Goal: Task Accomplishment & Management: Complete application form

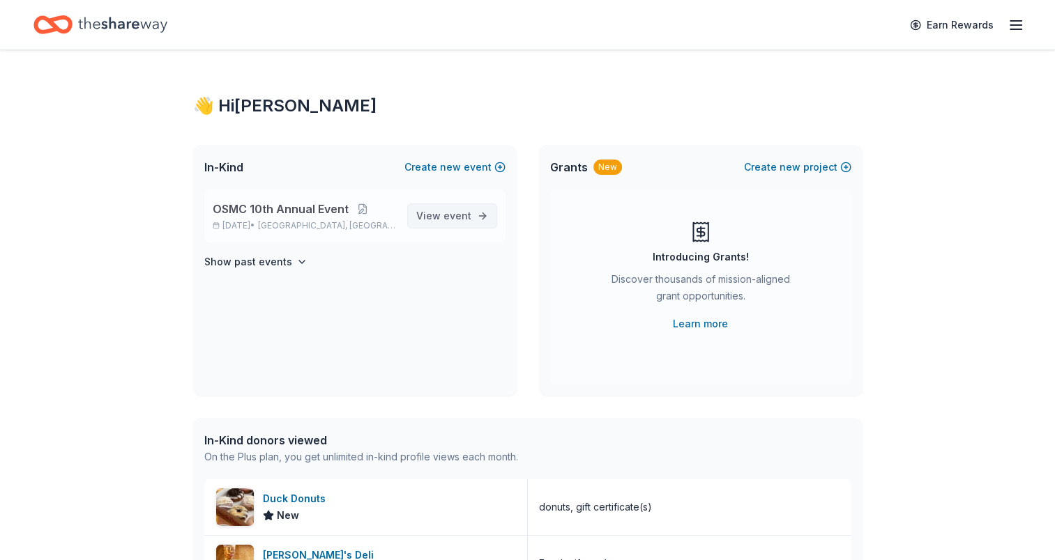
click at [447, 212] on span "event" at bounding box center [457, 216] width 28 height 12
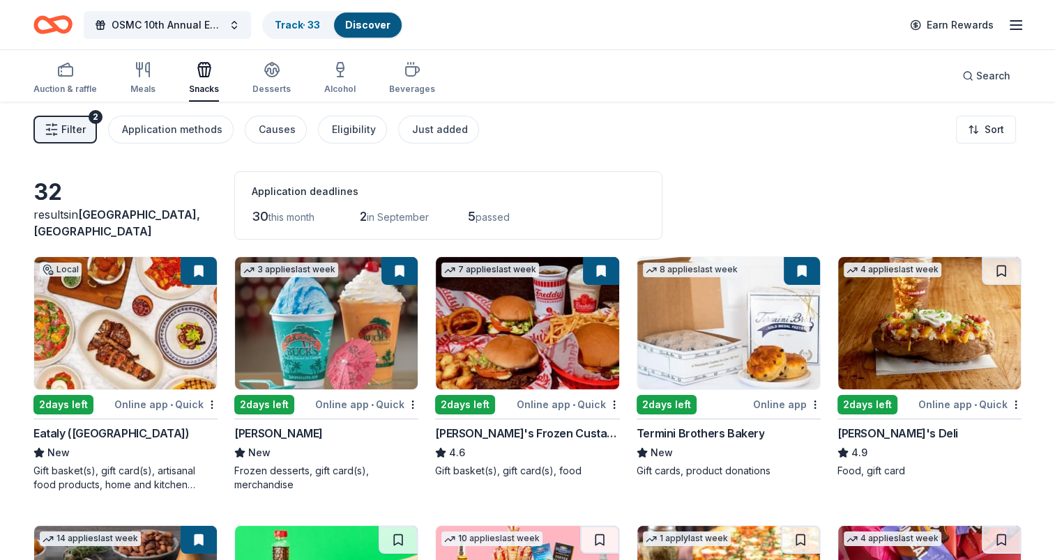
click at [1013, 17] on icon "button" at bounding box center [1015, 25] width 17 height 17
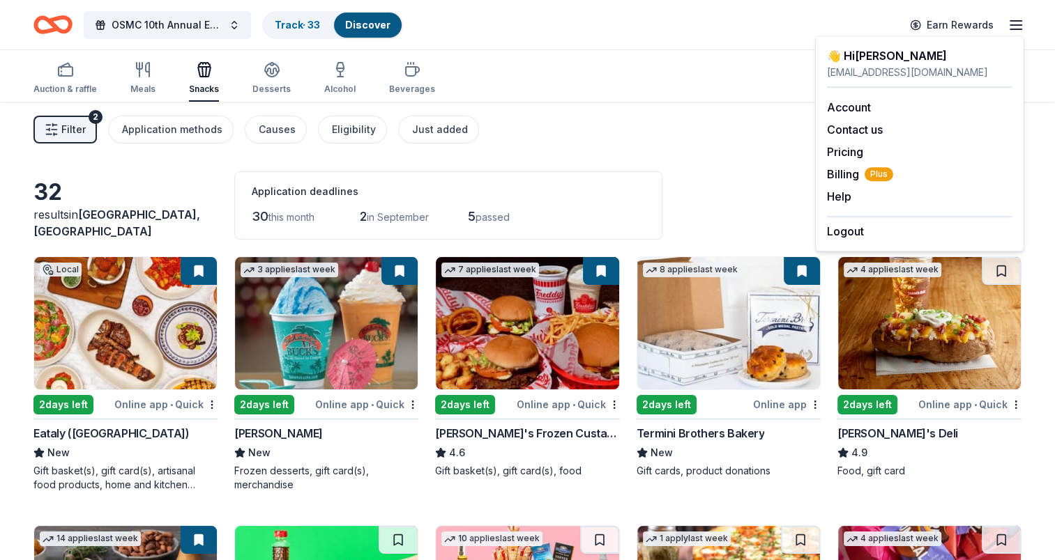
click at [609, 106] on div "Filter 2 Application methods Causes Eligibility Just added Sort" at bounding box center [527, 130] width 1055 height 56
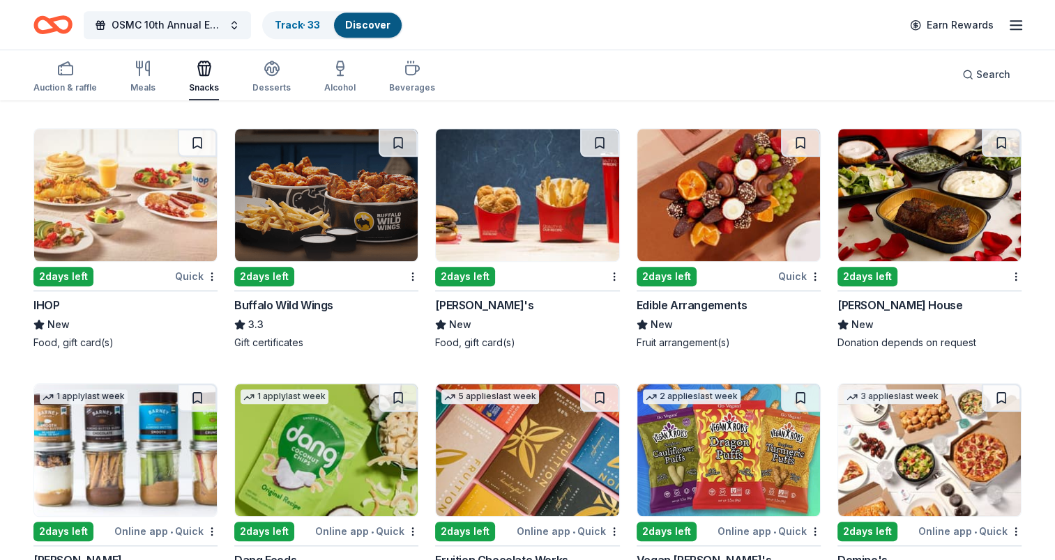
scroll to position [1196, 0]
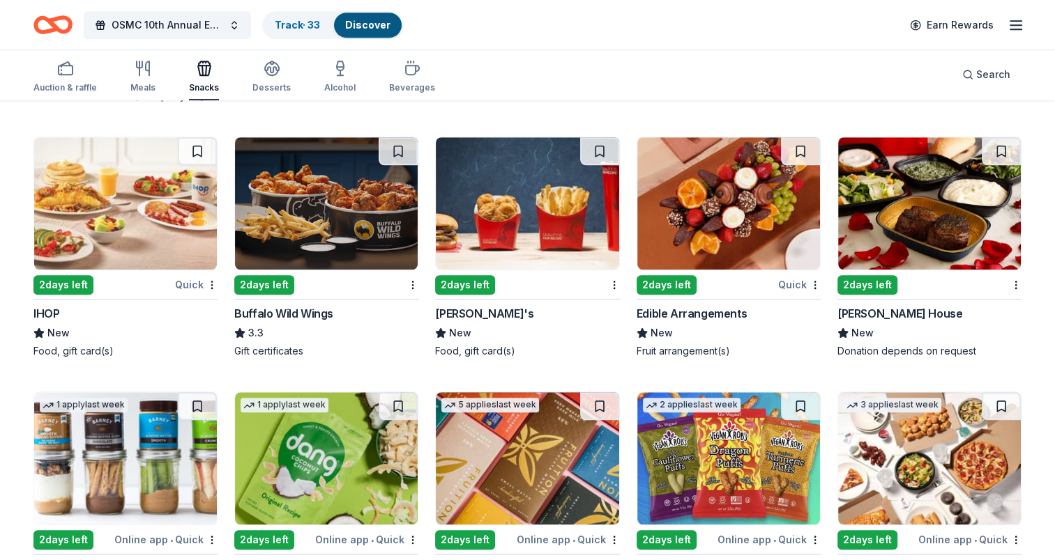
click at [769, 220] on img at bounding box center [728, 203] width 183 height 132
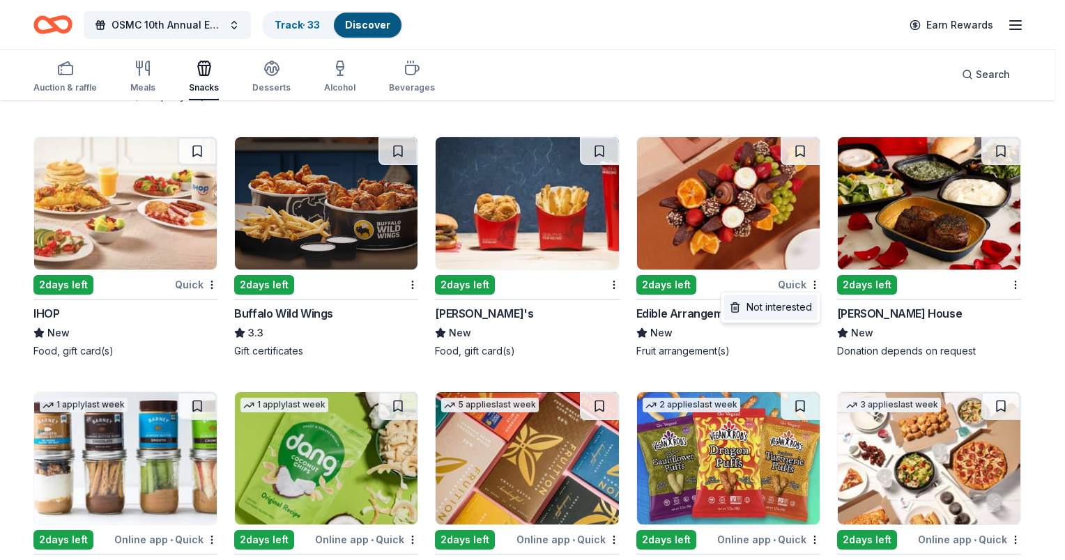
click at [799, 306] on div "Not interested" at bounding box center [770, 307] width 93 height 25
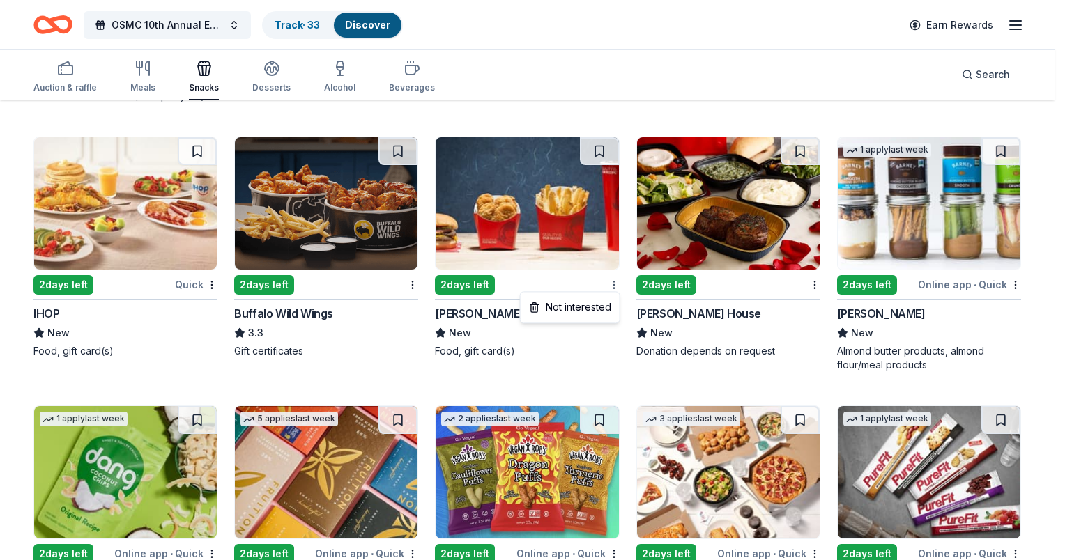
click at [596, 305] on div "Not interested" at bounding box center [569, 307] width 93 height 25
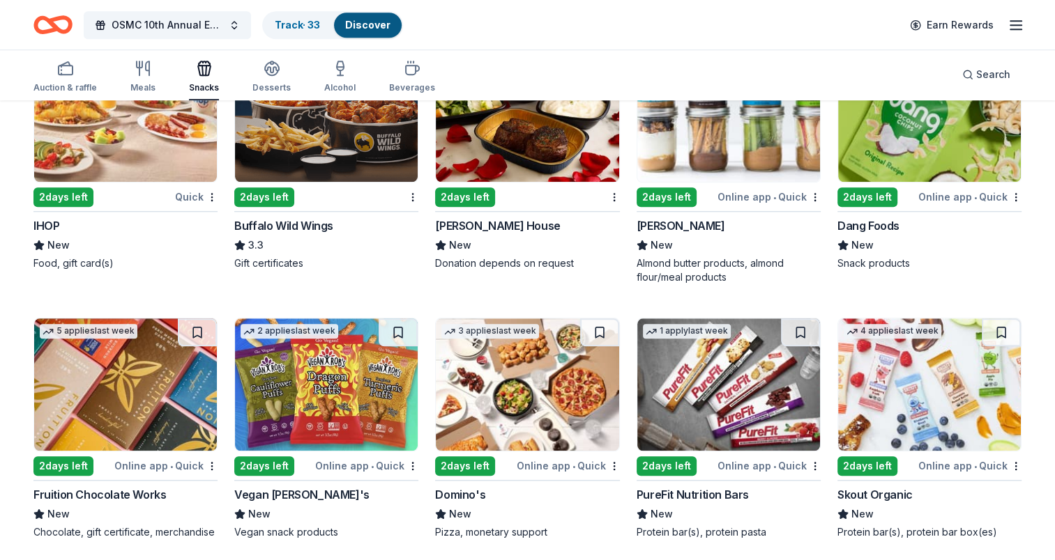
scroll to position [1289, 0]
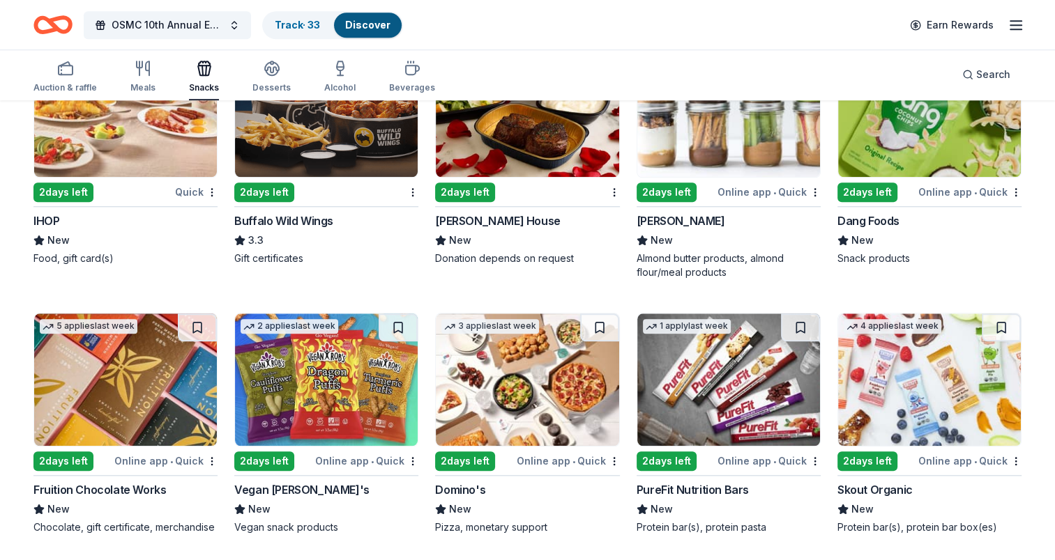
click at [929, 403] on img at bounding box center [929, 380] width 183 height 132
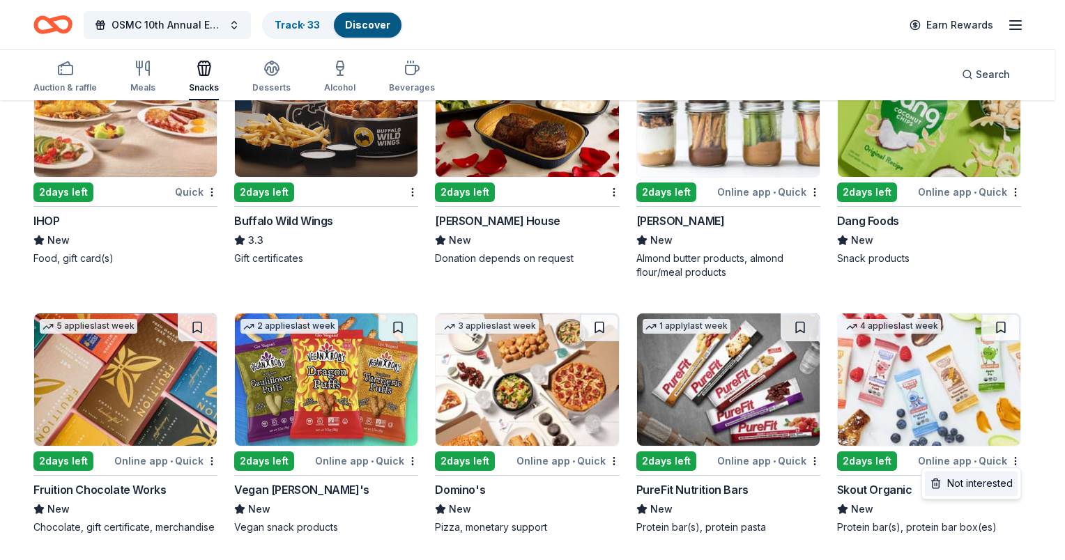
click at [1006, 486] on div "Not interested" at bounding box center [971, 483] width 93 height 25
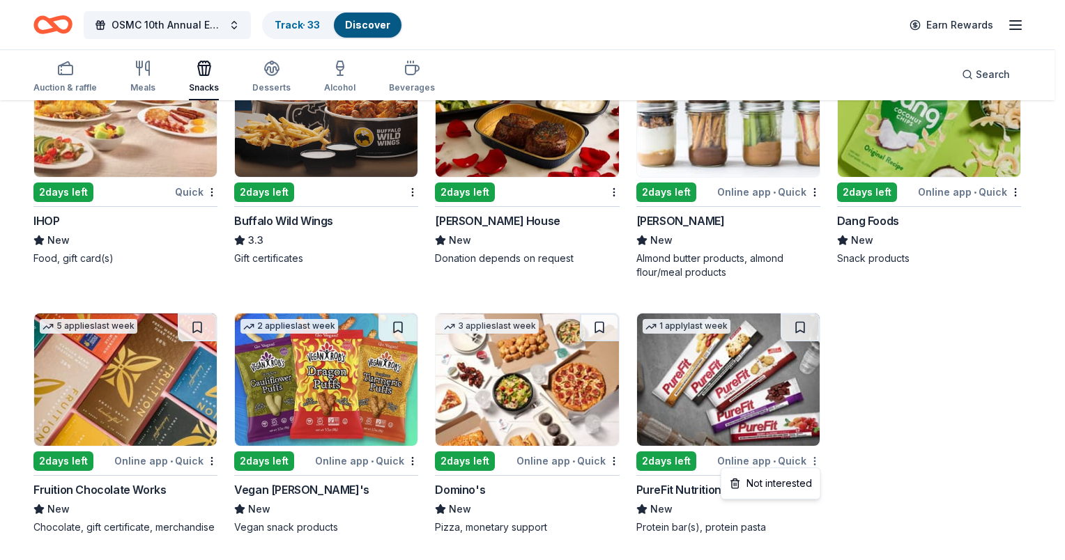
click at [808, 480] on div "Not interested" at bounding box center [770, 483] width 93 height 25
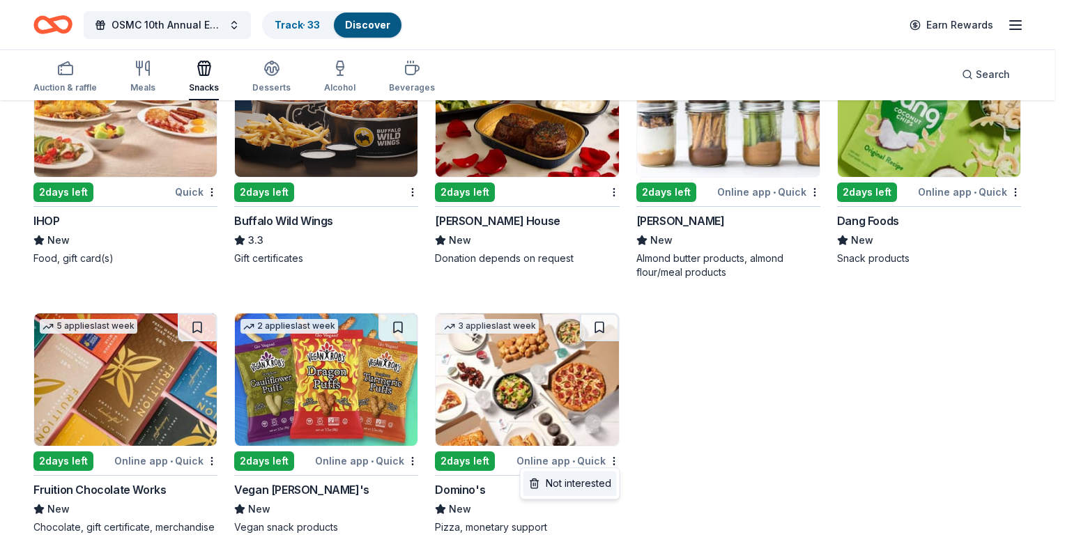
click at [595, 488] on div "Not interested" at bounding box center [569, 483] width 93 height 25
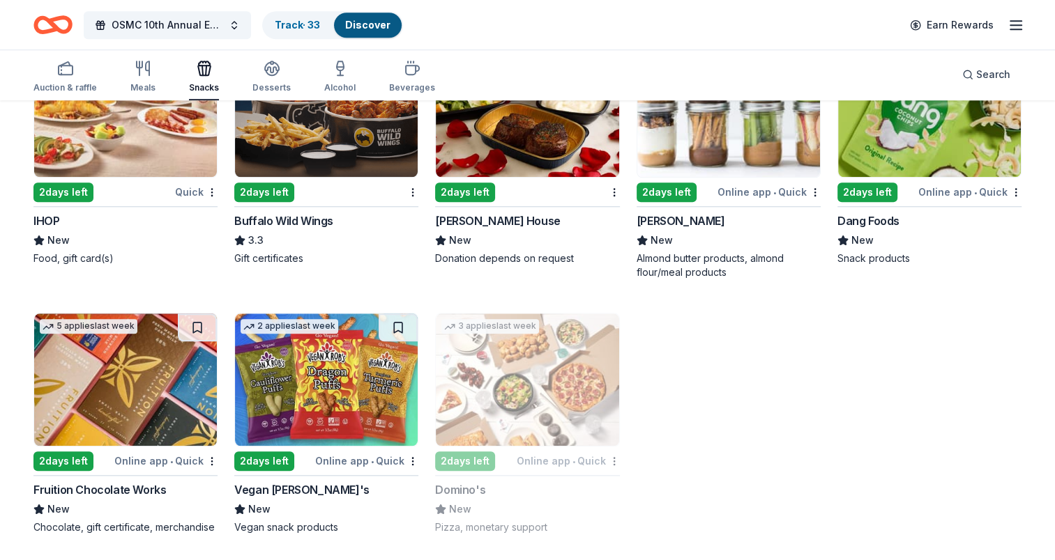
click at [359, 382] on img at bounding box center [326, 380] width 183 height 132
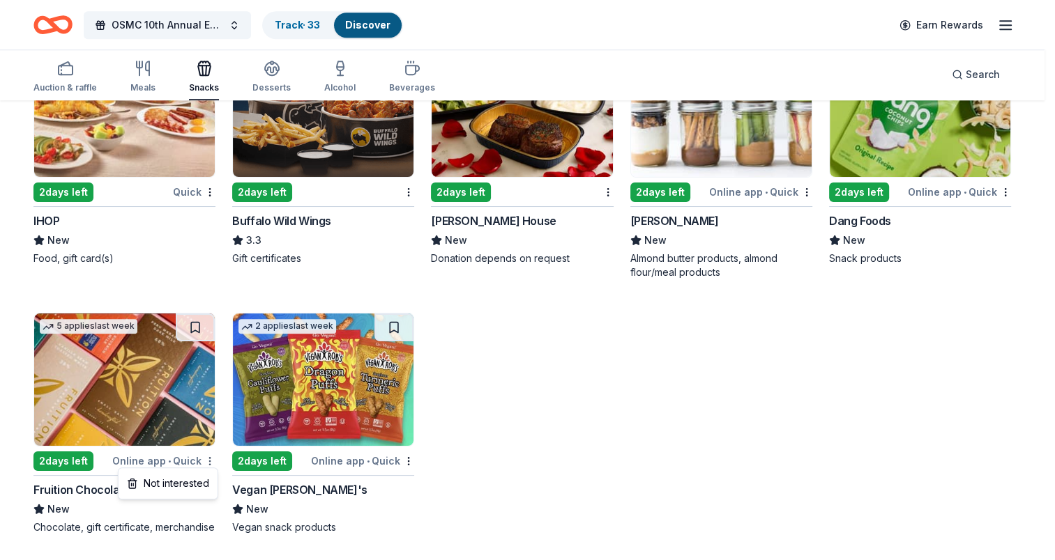
click at [197, 488] on div "Not interested" at bounding box center [167, 483] width 93 height 25
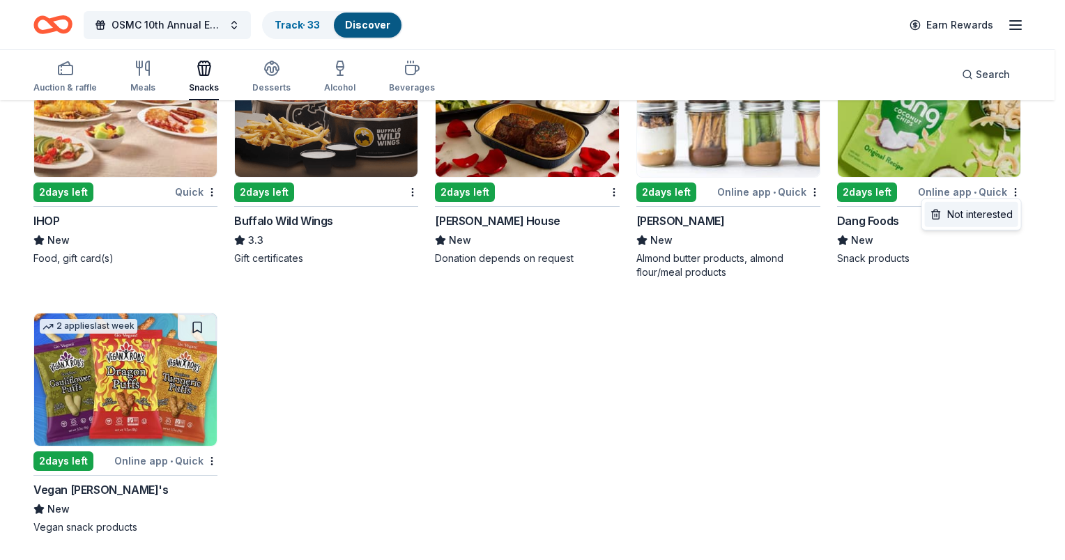
click at [999, 220] on div "Not interested" at bounding box center [971, 214] width 93 height 25
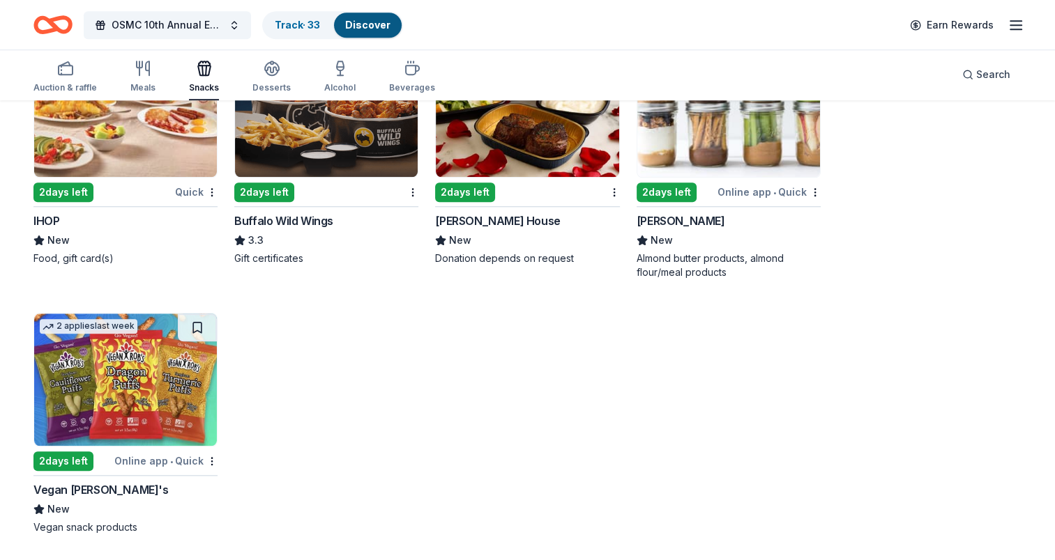
scroll to position [1034, 0]
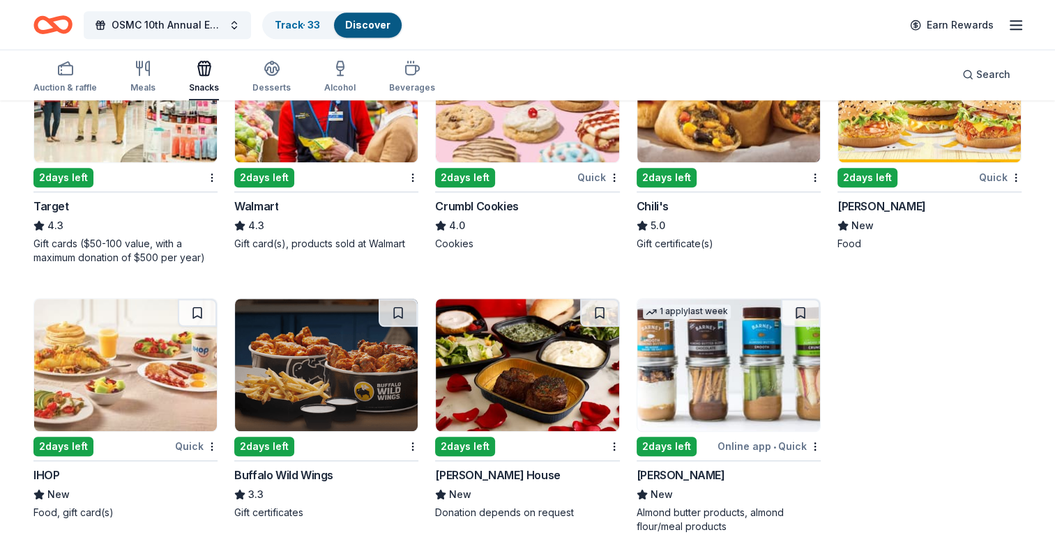
click at [746, 147] on img at bounding box center [728, 96] width 183 height 132
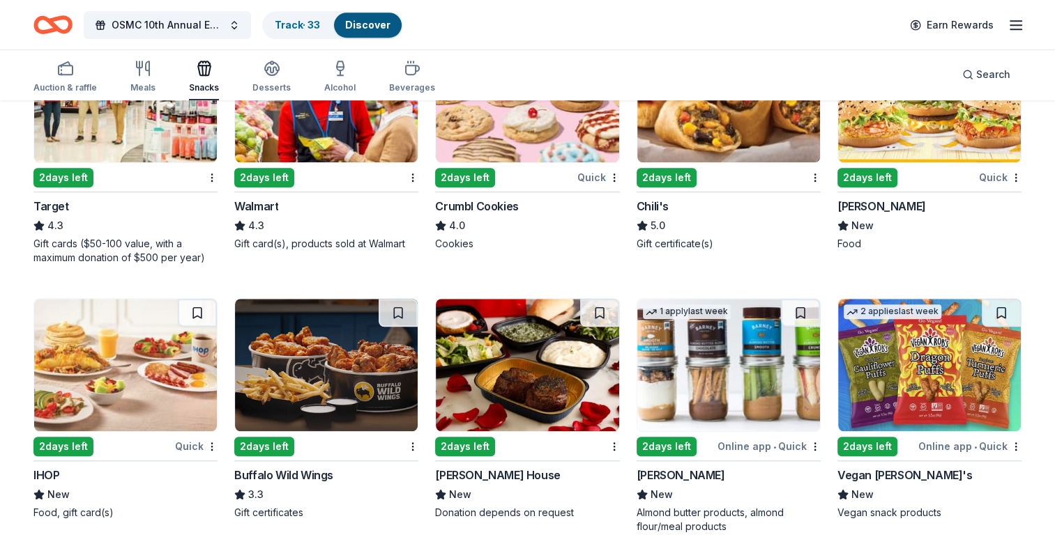
click at [795, 407] on img at bounding box center [728, 365] width 183 height 132
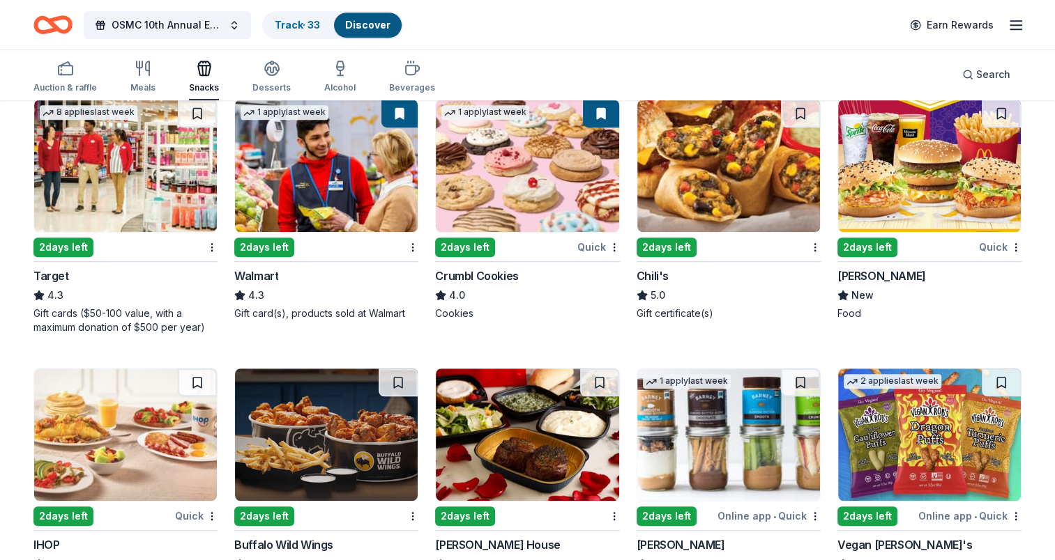
scroll to position [895, 0]
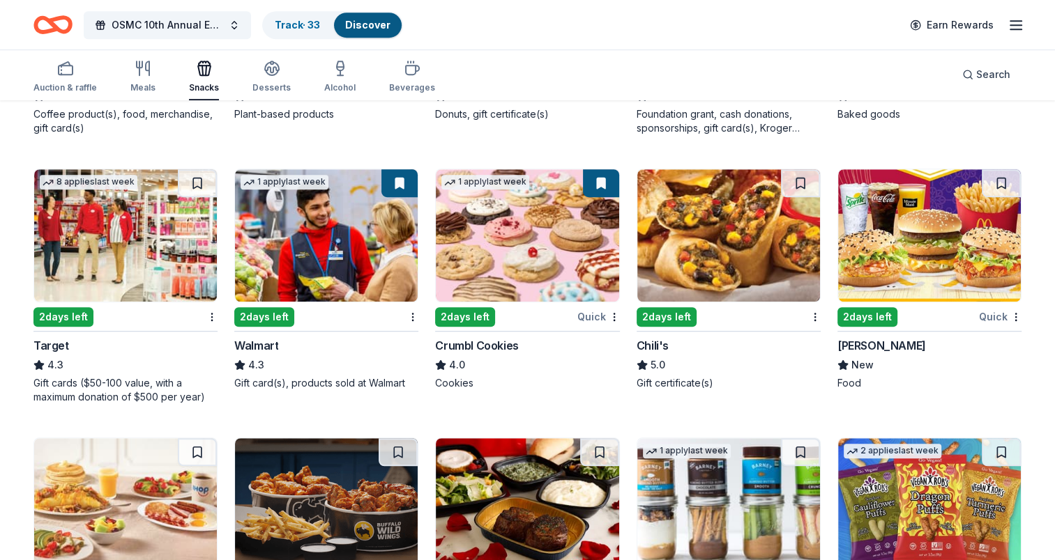
click at [538, 259] on img at bounding box center [527, 235] width 183 height 132
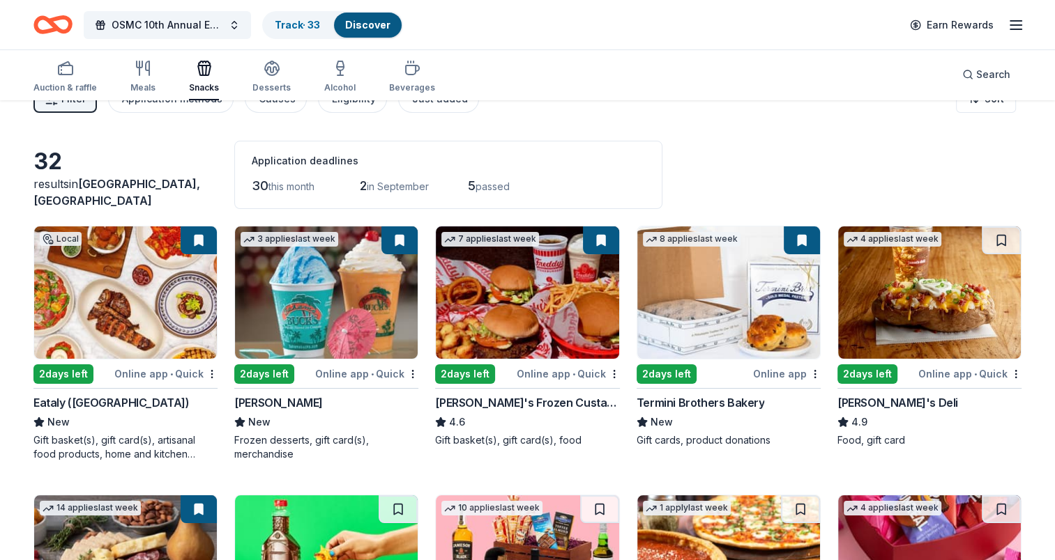
scroll to position [0, 0]
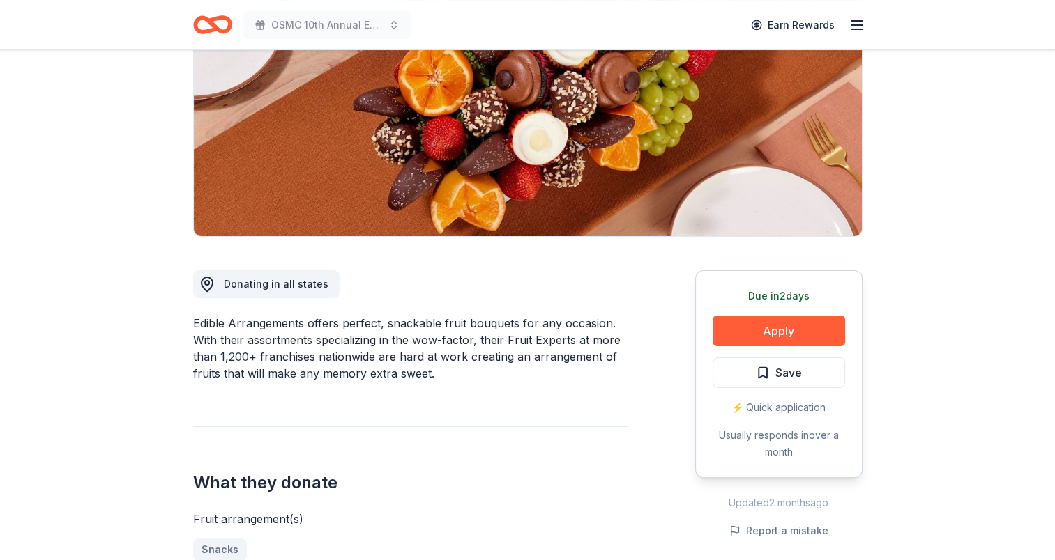
scroll to position [209, 0]
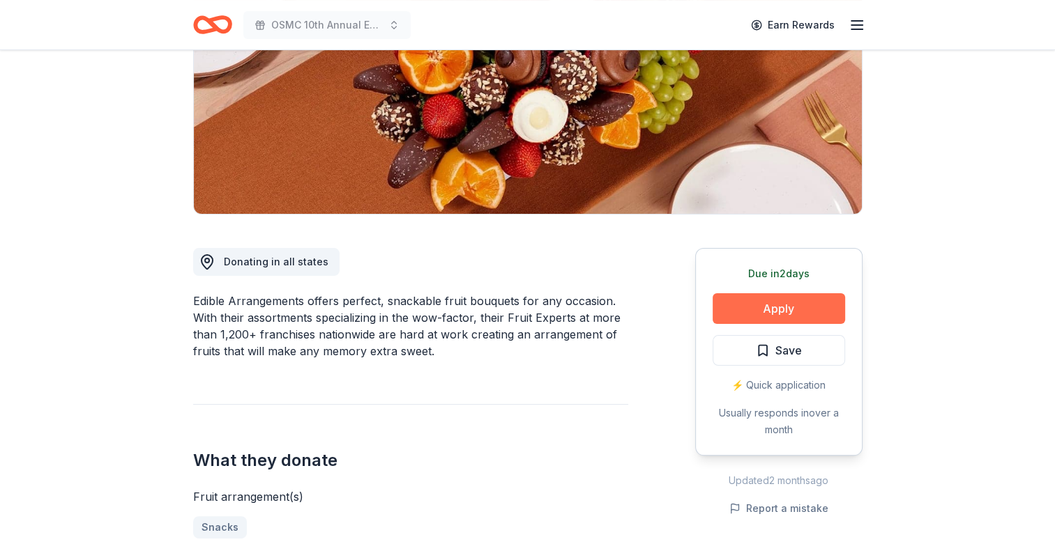
click at [809, 309] on button "Apply" at bounding box center [778, 308] width 132 height 31
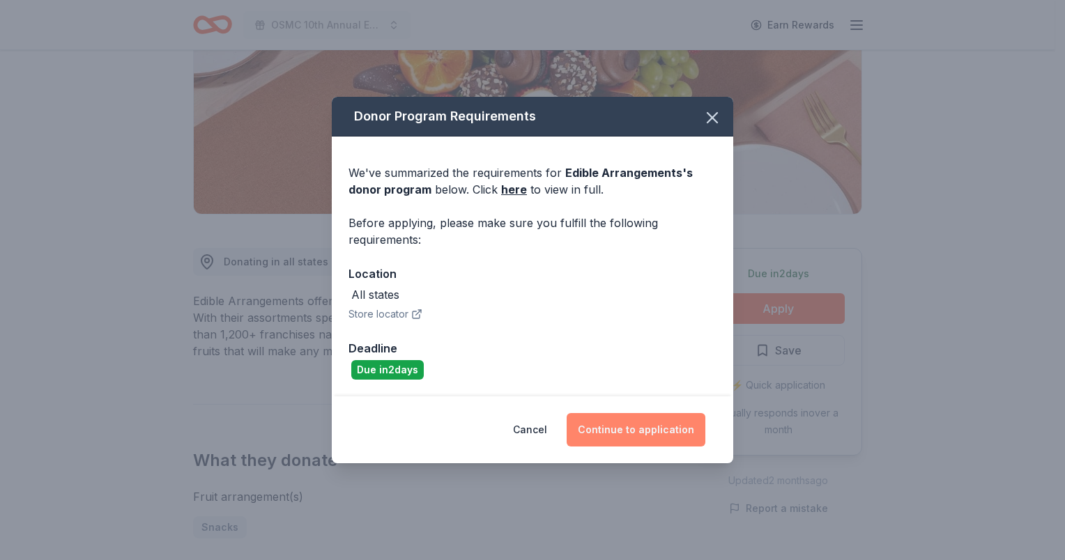
click at [679, 424] on button "Continue to application" at bounding box center [636, 429] width 139 height 33
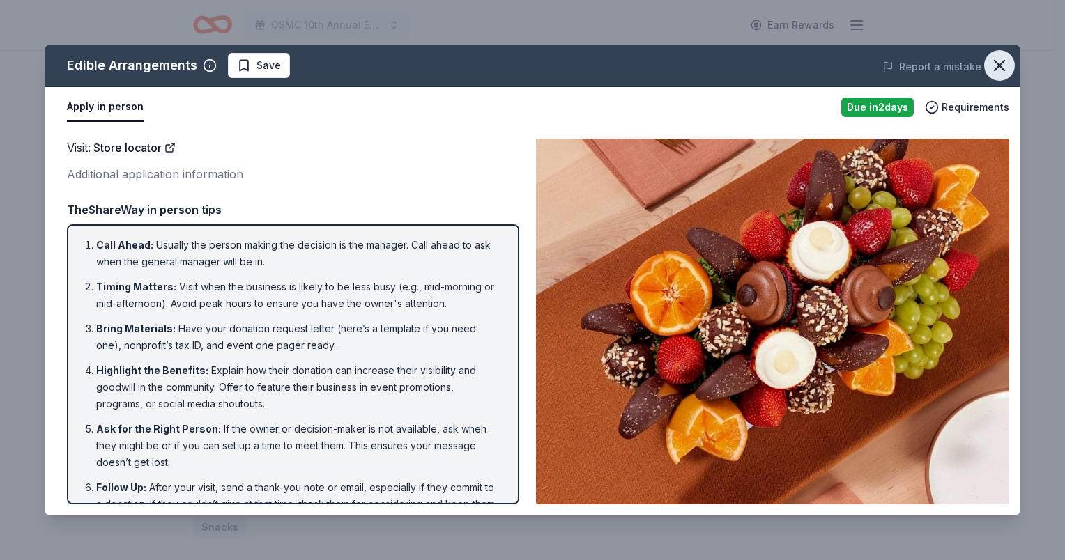
click at [1004, 62] on icon "button" at bounding box center [1000, 66] width 10 height 10
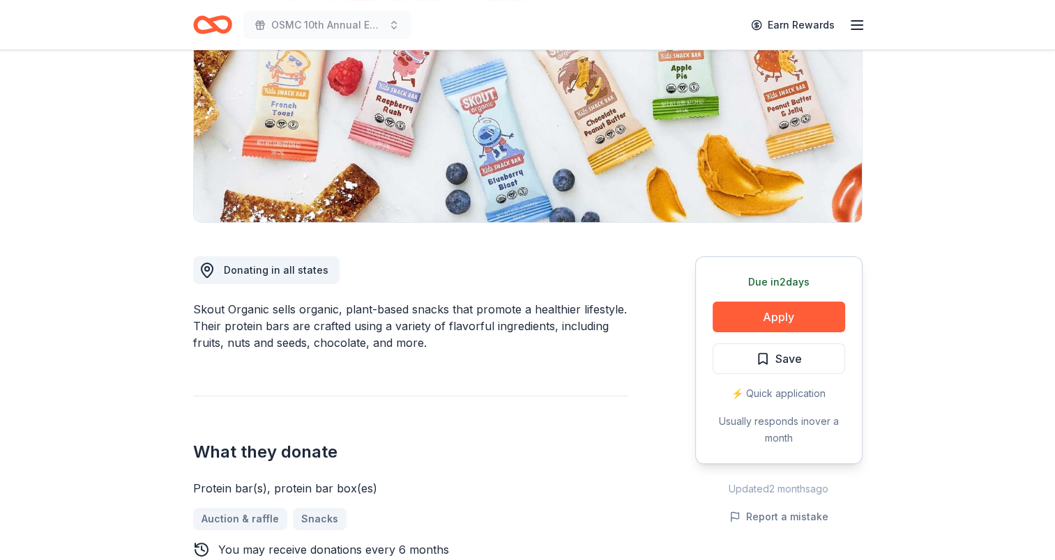
scroll to position [209, 0]
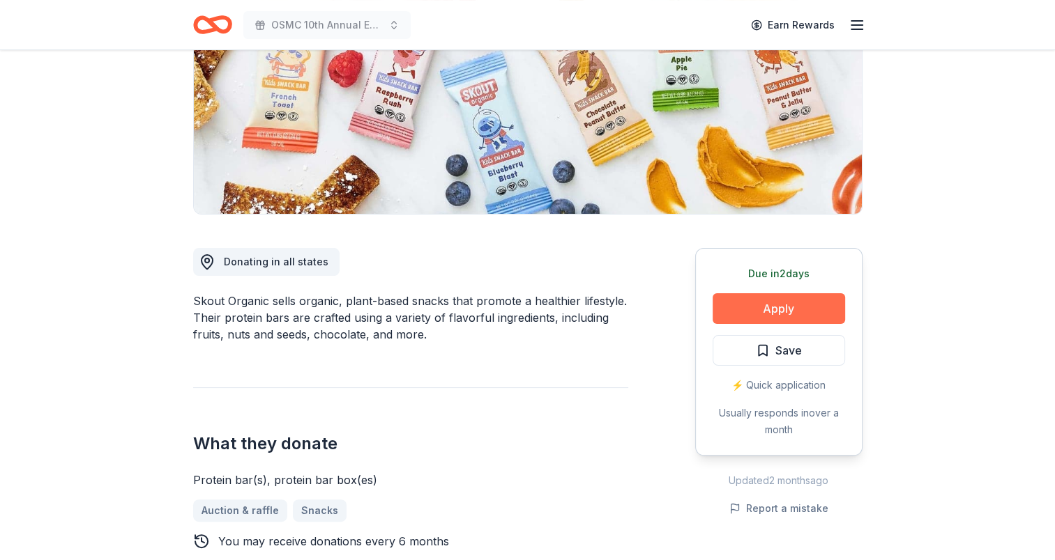
click at [803, 304] on button "Apply" at bounding box center [778, 308] width 132 height 31
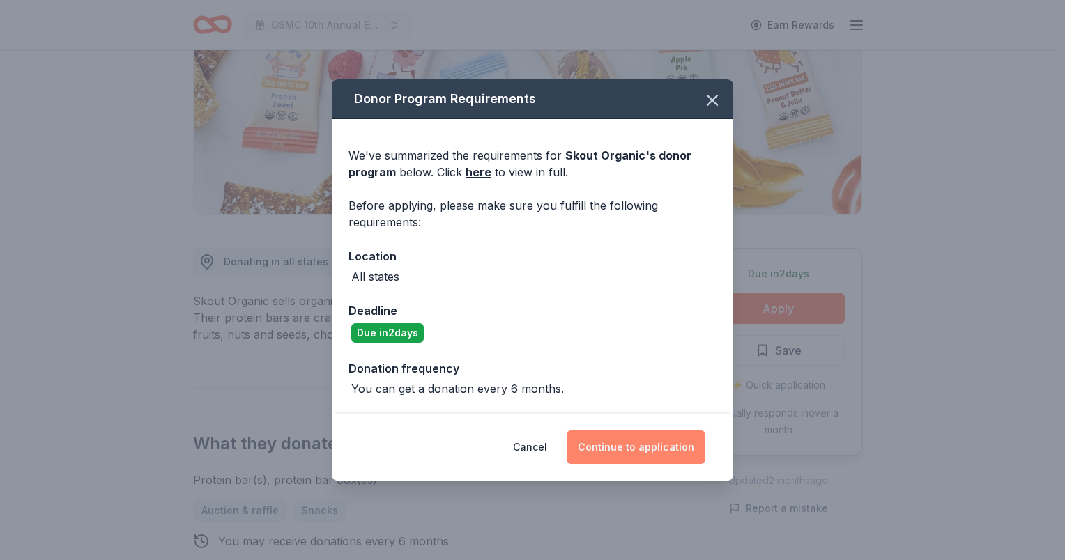
click at [661, 444] on button "Continue to application" at bounding box center [636, 447] width 139 height 33
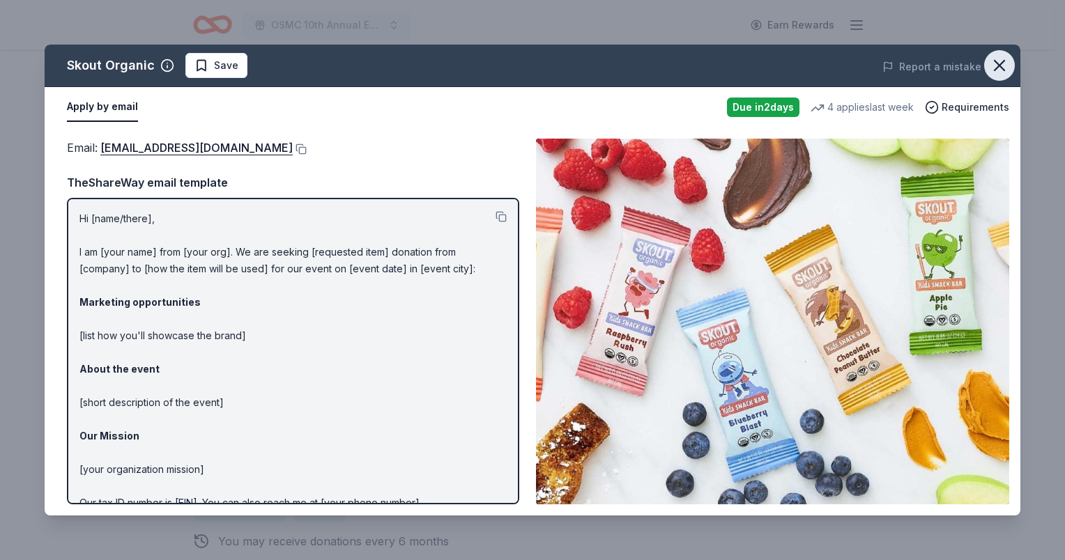
click at [1002, 63] on icon "button" at bounding box center [1000, 66] width 10 height 10
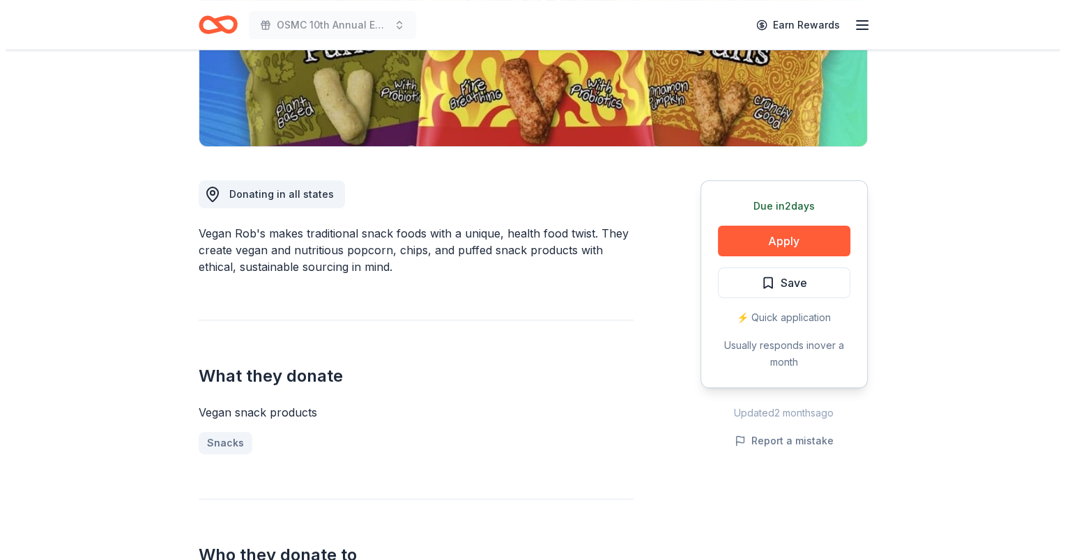
scroll to position [279, 0]
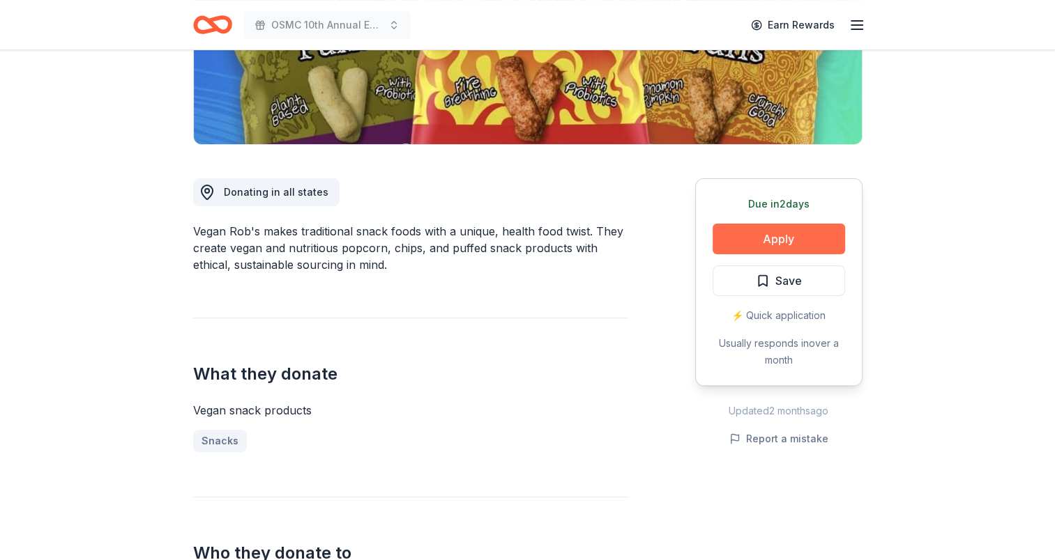
click at [822, 240] on button "Apply" at bounding box center [778, 239] width 132 height 31
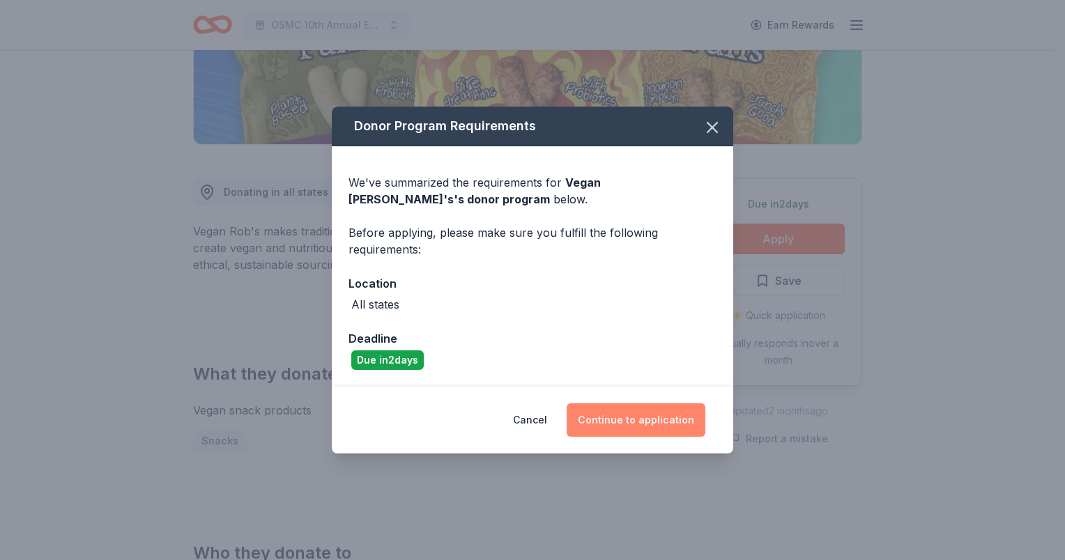
click at [626, 418] on button "Continue to application" at bounding box center [636, 420] width 139 height 33
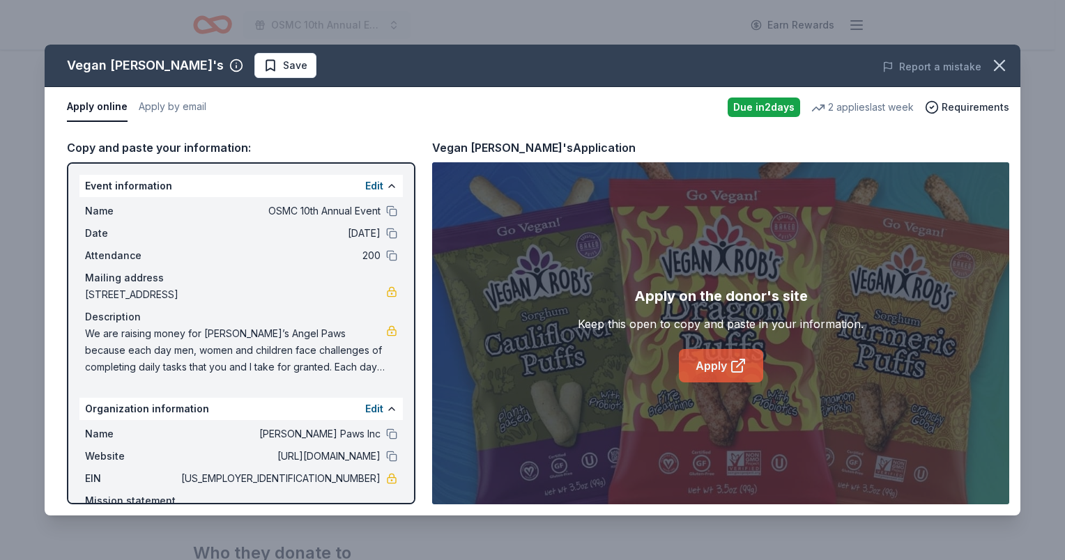
click at [709, 365] on link "Apply" at bounding box center [721, 365] width 84 height 33
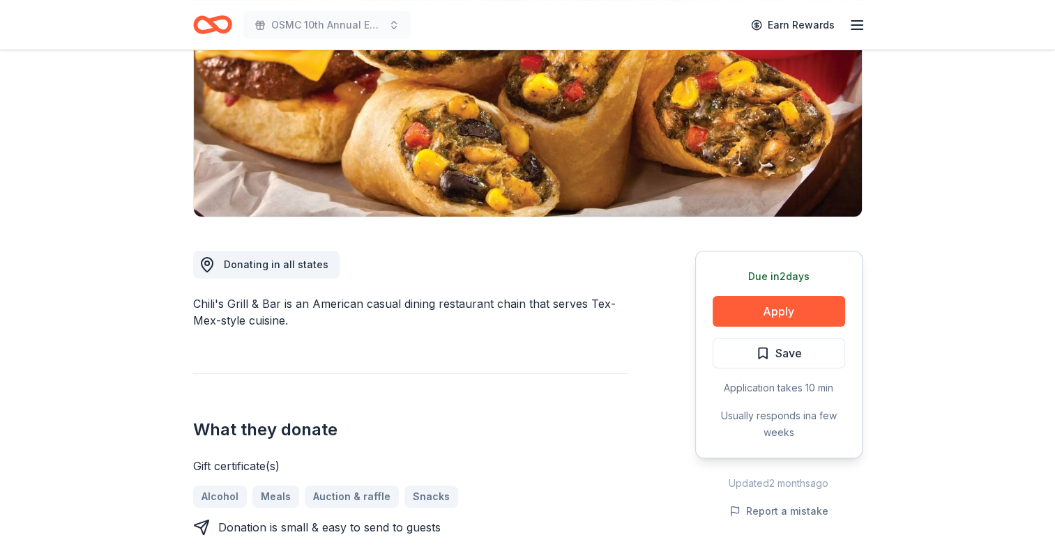
scroll to position [209, 0]
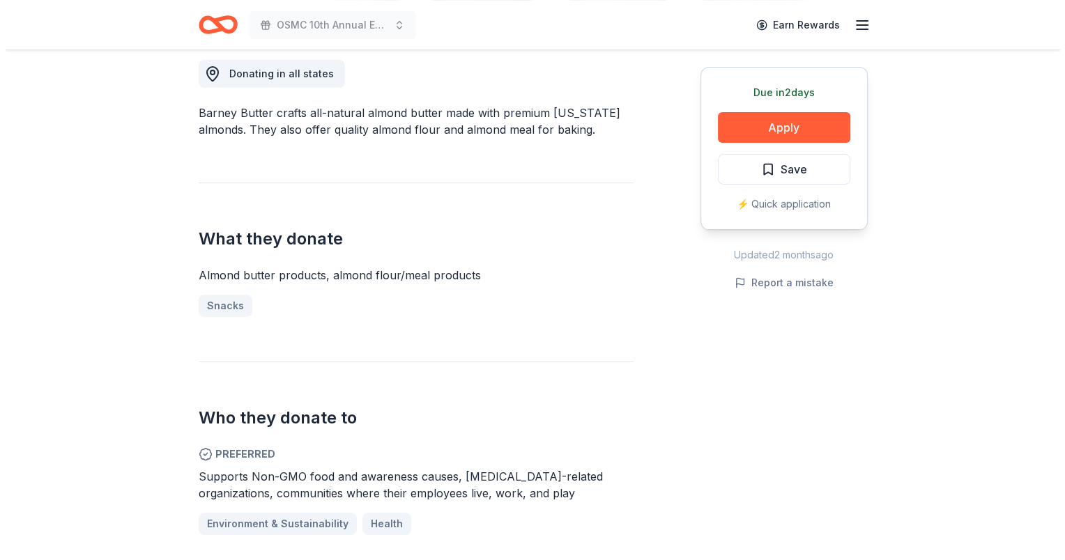
scroll to position [418, 0]
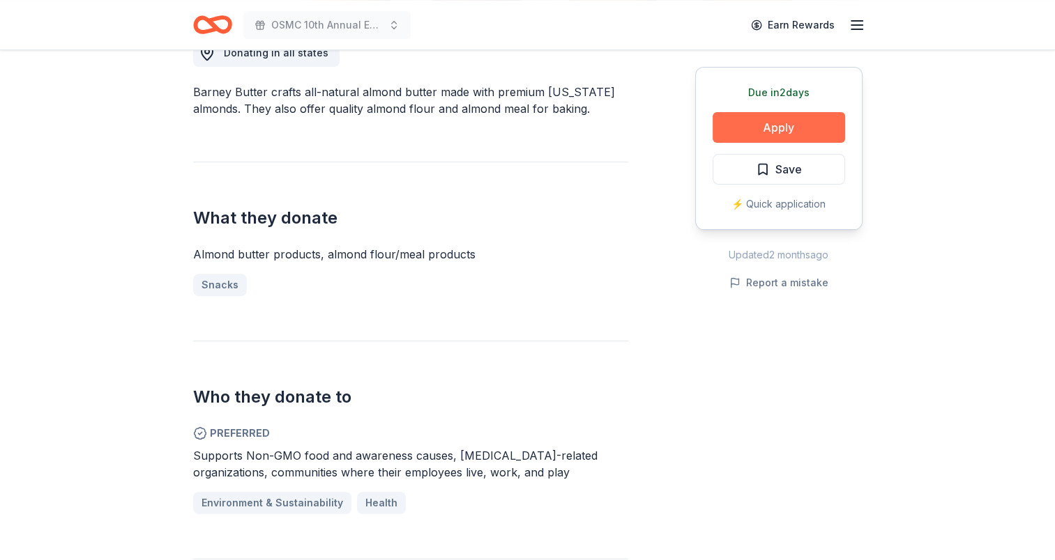
click at [827, 125] on button "Apply" at bounding box center [778, 127] width 132 height 31
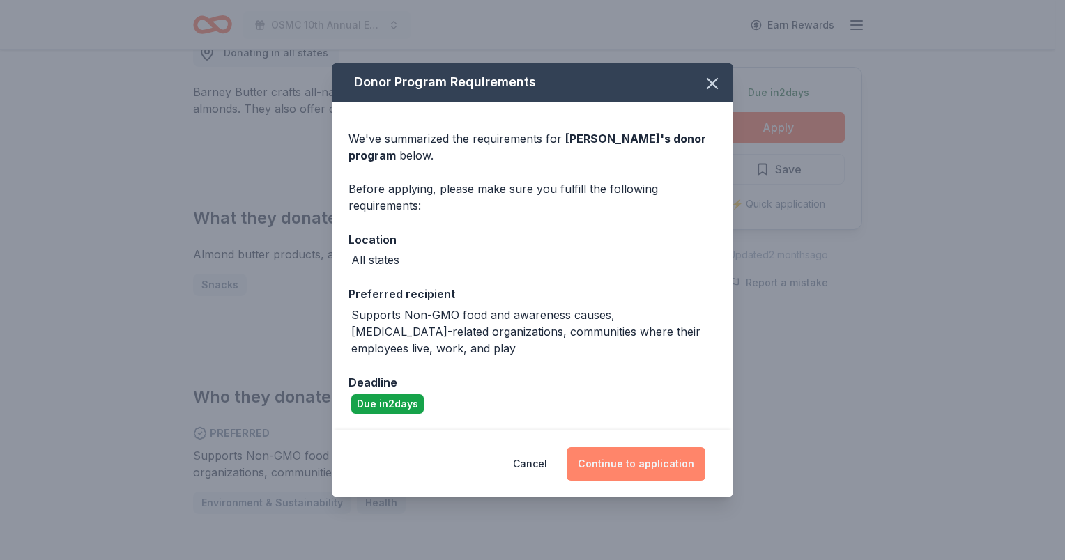
click at [658, 463] on button "Continue to application" at bounding box center [636, 463] width 139 height 33
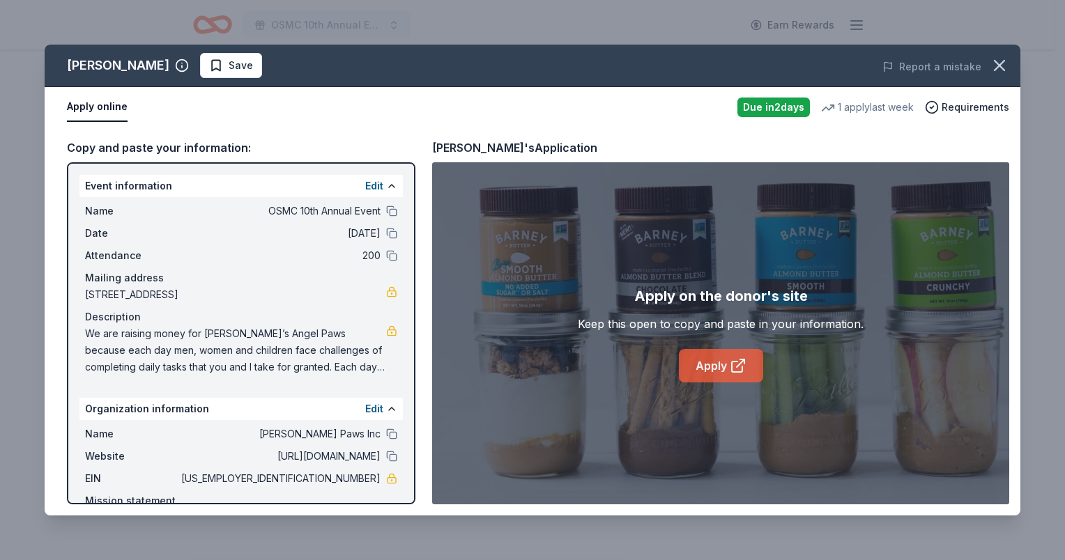
click at [726, 368] on link "Apply" at bounding box center [721, 365] width 84 height 33
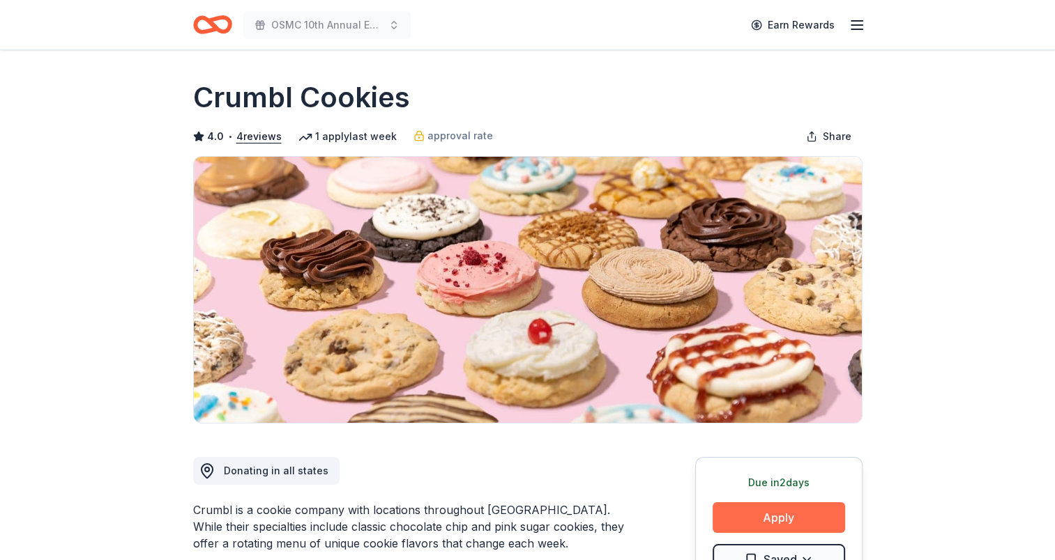
click at [817, 513] on button "Apply" at bounding box center [778, 518] width 132 height 31
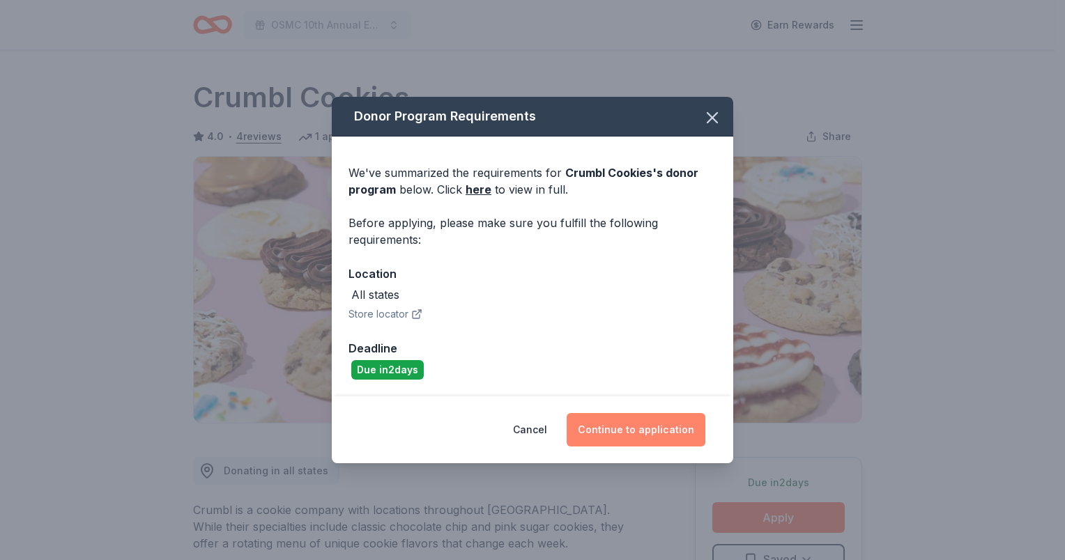
click at [664, 439] on button "Continue to application" at bounding box center [636, 429] width 139 height 33
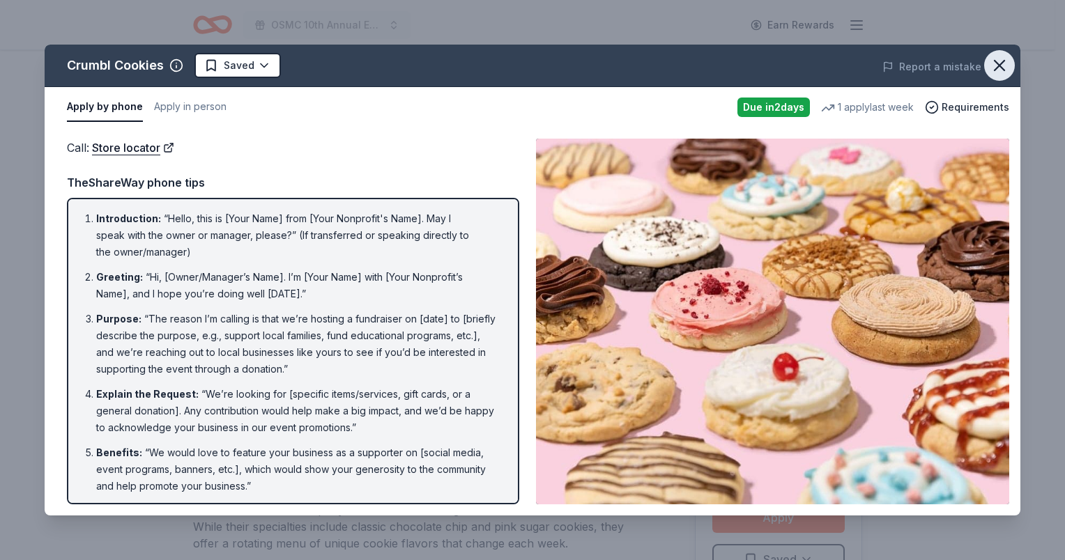
click at [1001, 67] on icon "button" at bounding box center [1000, 66] width 10 height 10
